Goal: Task Accomplishment & Management: Manage account settings

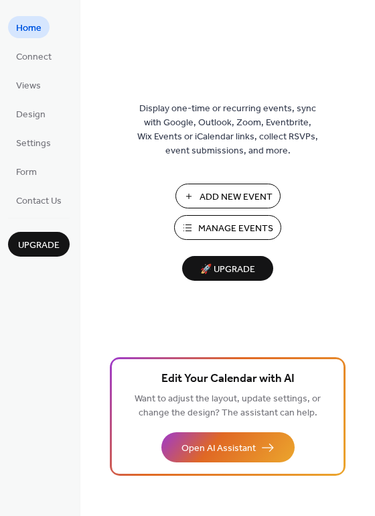
click at [216, 228] on span "Manage Events" at bounding box center [235, 229] width 75 height 14
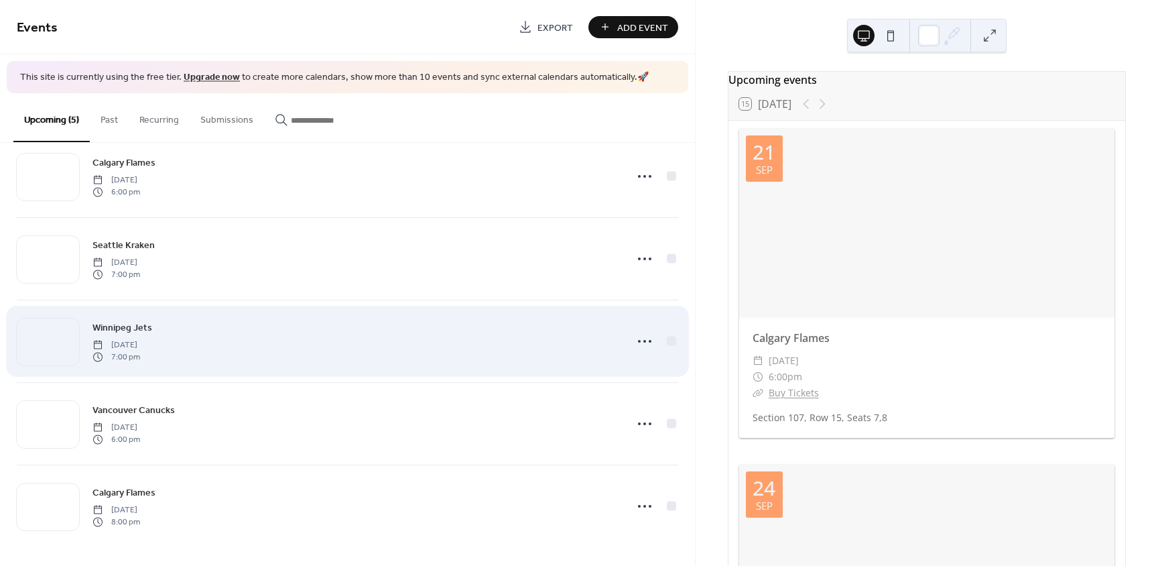
scroll to position [29, 0]
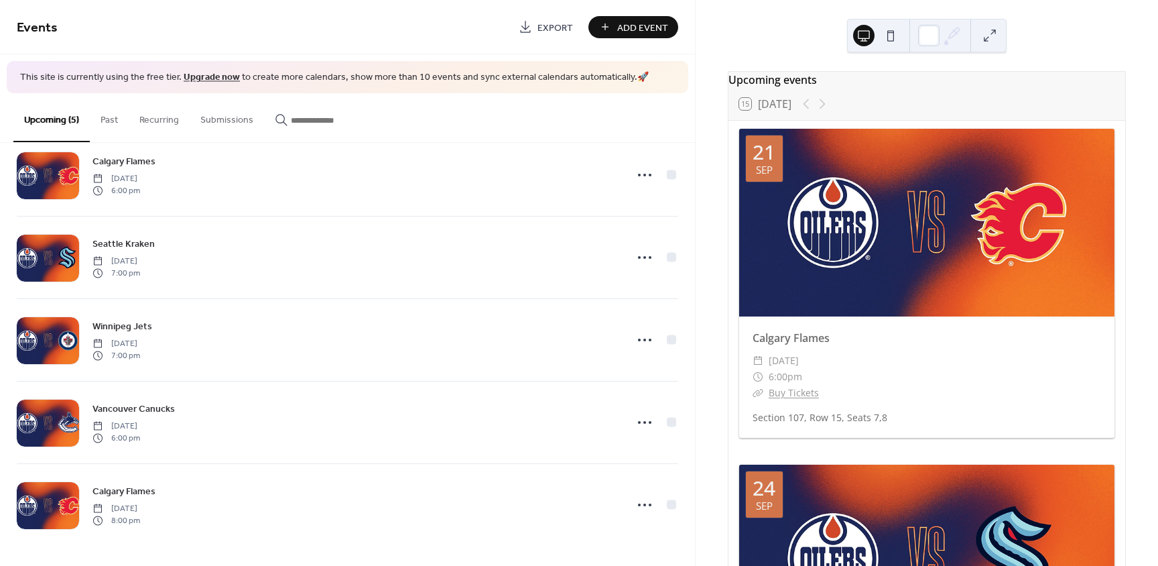
click at [887, 35] on button at bounding box center [890, 35] width 21 height 21
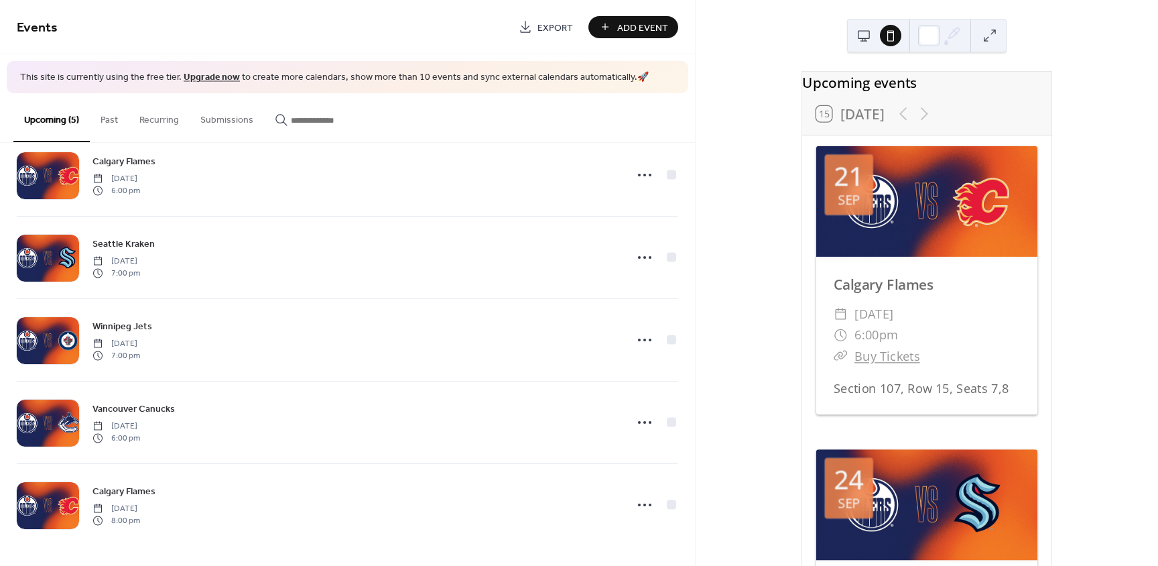
click at [859, 38] on button at bounding box center [863, 35] width 21 height 21
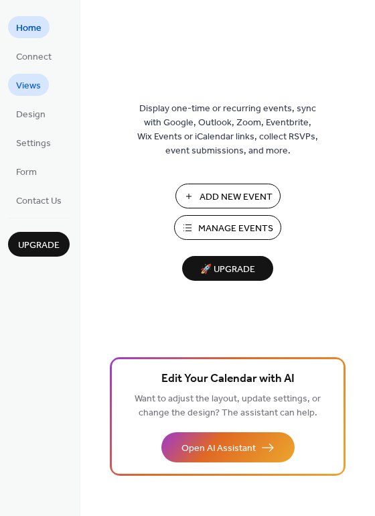
click at [26, 87] on span "Views" at bounding box center [28, 86] width 25 height 14
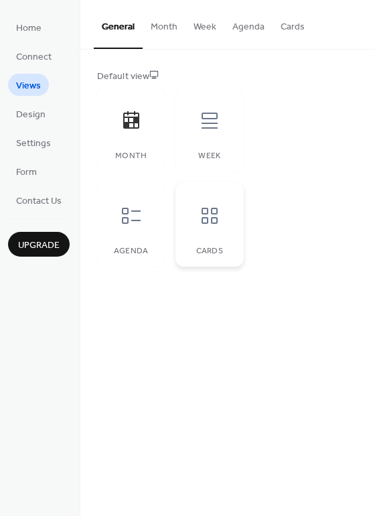
click at [212, 222] on icon at bounding box center [210, 216] width 16 height 16
click at [202, 132] on div at bounding box center [210, 121] width 40 height 40
click at [210, 222] on icon at bounding box center [209, 215] width 21 height 21
